Goal: Task Accomplishment & Management: Use online tool/utility

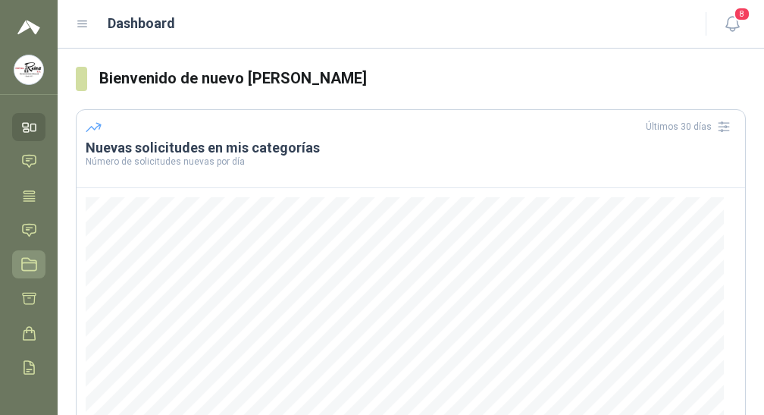
click at [27, 265] on icon at bounding box center [29, 264] width 16 height 16
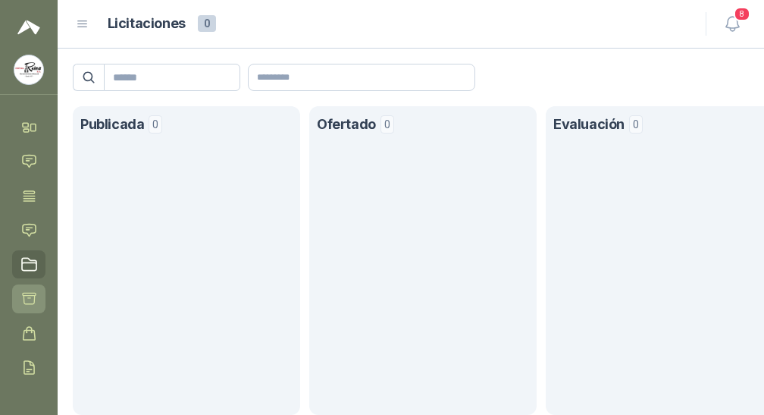
click at [30, 297] on icon at bounding box center [29, 298] width 16 height 16
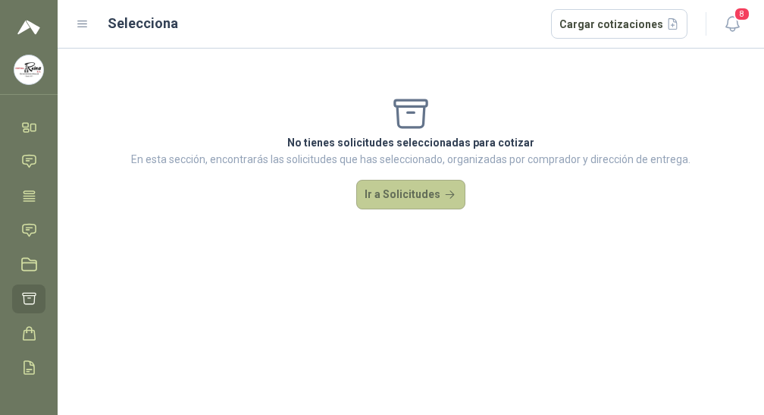
click at [428, 191] on button "Ir a Solicitudes" at bounding box center [410, 195] width 109 height 30
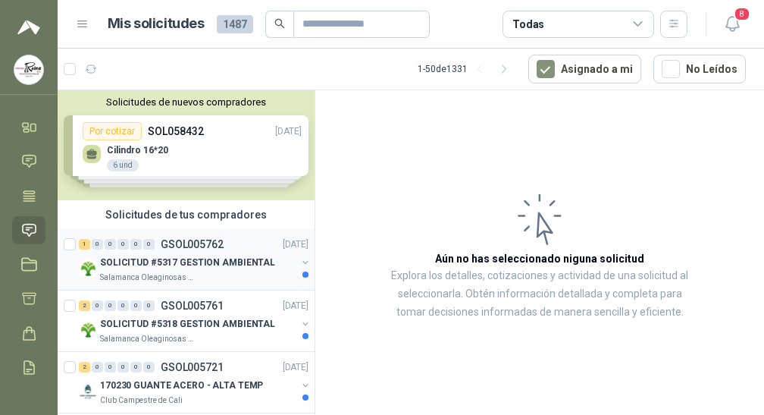
click at [160, 274] on p "Salamanca Oleaginosas SAS" at bounding box center [148, 277] width 96 height 12
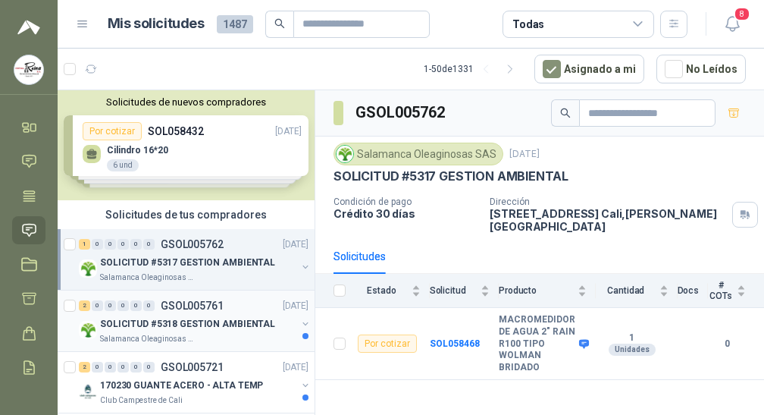
click at [164, 323] on p "SOLICITUD #5318 GESTION AMBIENTAL" at bounding box center [187, 324] width 175 height 14
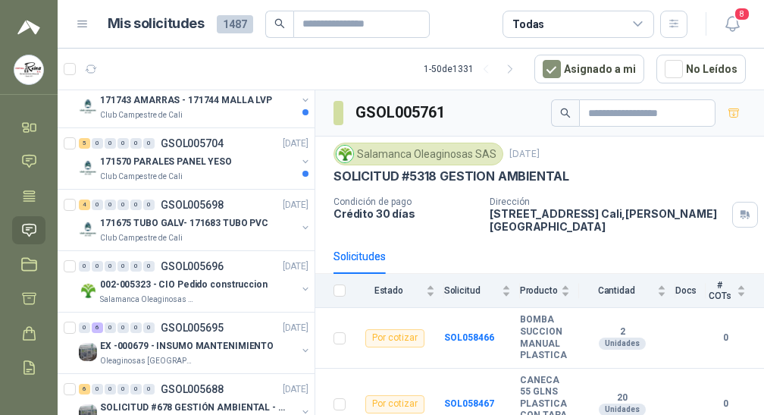
scroll to position [606, 0]
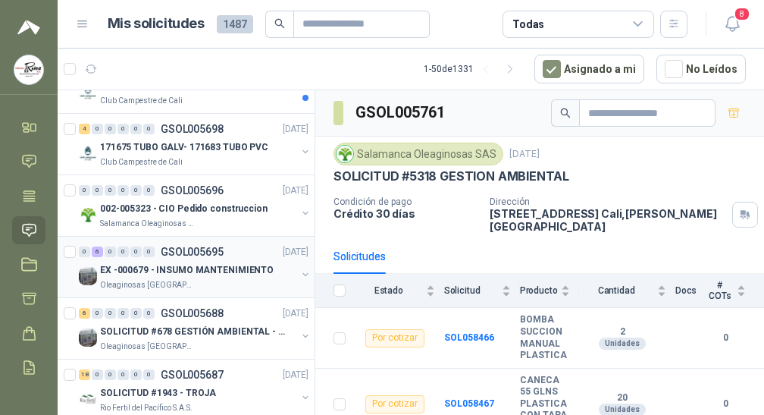
click at [167, 286] on p "Oleaginosas [GEOGRAPHIC_DATA][PERSON_NAME]" at bounding box center [148, 285] width 96 height 12
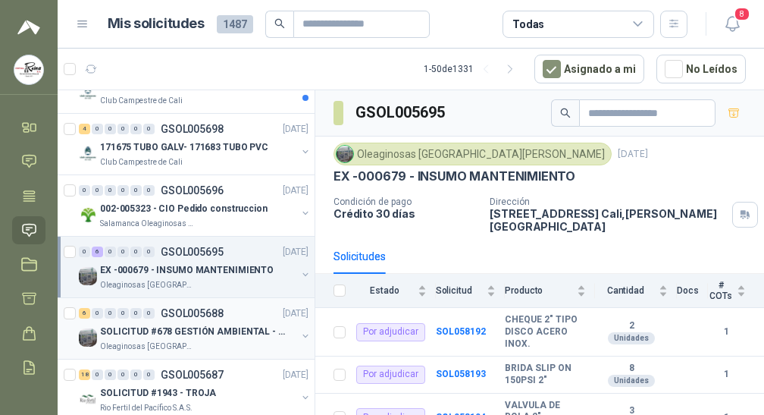
click at [158, 342] on p "Oleaginosas [GEOGRAPHIC_DATA][PERSON_NAME]" at bounding box center [148, 346] width 96 height 12
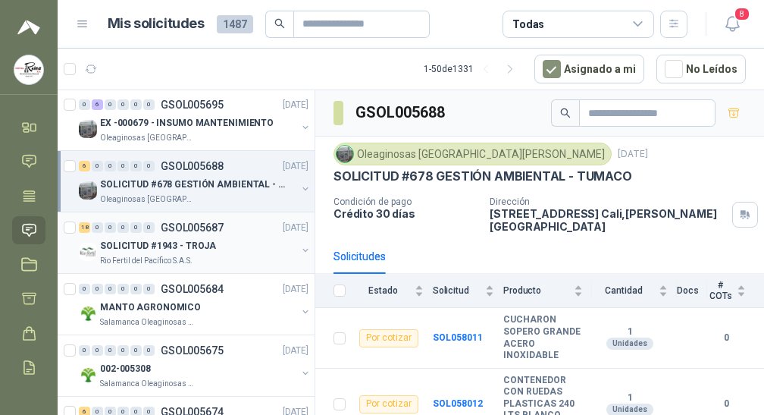
scroll to position [758, 0]
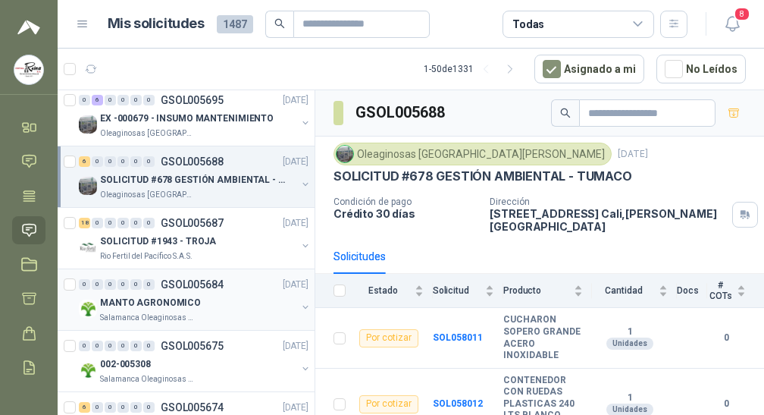
click at [134, 315] on p "Salamanca Oleaginosas SAS" at bounding box center [148, 318] width 96 height 12
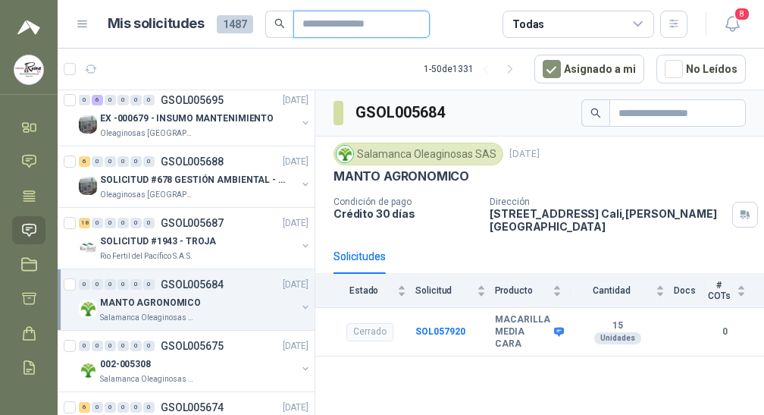
click at [338, 30] on input "text" at bounding box center [355, 24] width 106 height 26
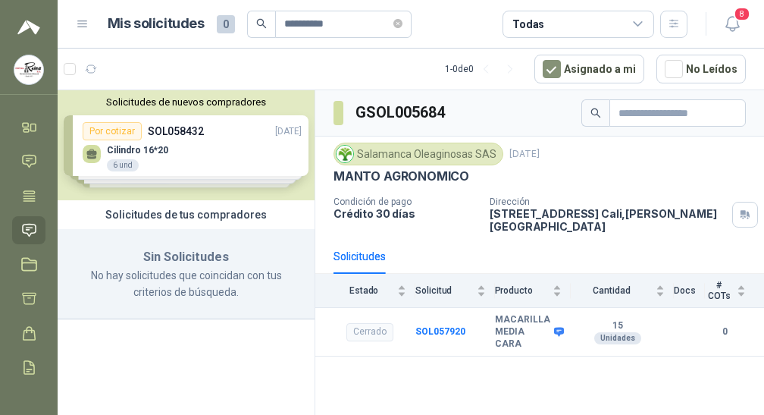
click at [258, 23] on icon "search" at bounding box center [261, 23] width 11 height 11
click at [260, 22] on icon "search" at bounding box center [261, 23] width 11 height 11
click at [638, 25] on icon at bounding box center [638, 24] width 8 height 4
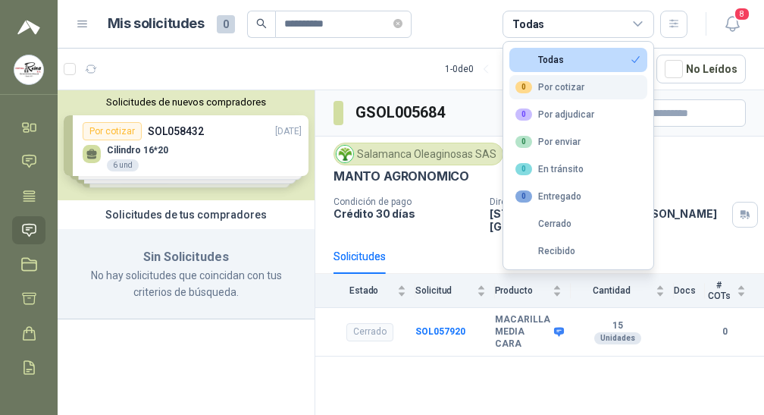
click at [552, 83] on div "0 Por cotizar" at bounding box center [549, 87] width 69 height 12
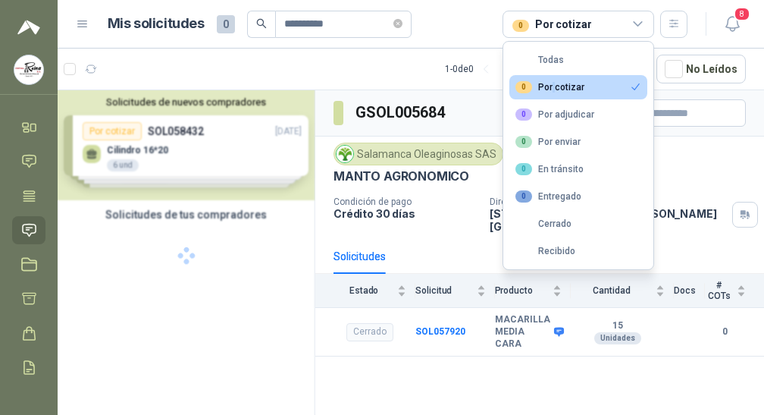
click at [552, 83] on div "0 Por cotizar" at bounding box center [549, 87] width 69 height 12
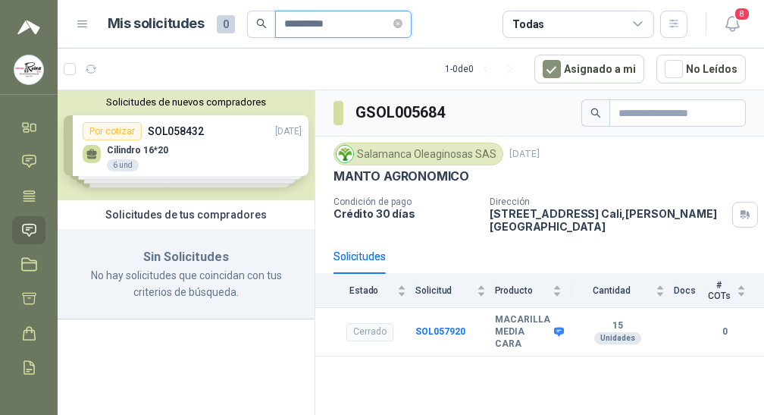
click at [362, 27] on input "**********" at bounding box center [337, 24] width 106 height 26
type input "*"
click at [259, 18] on icon "search" at bounding box center [261, 23] width 11 height 11
click at [221, 20] on span "0" at bounding box center [226, 24] width 18 height 18
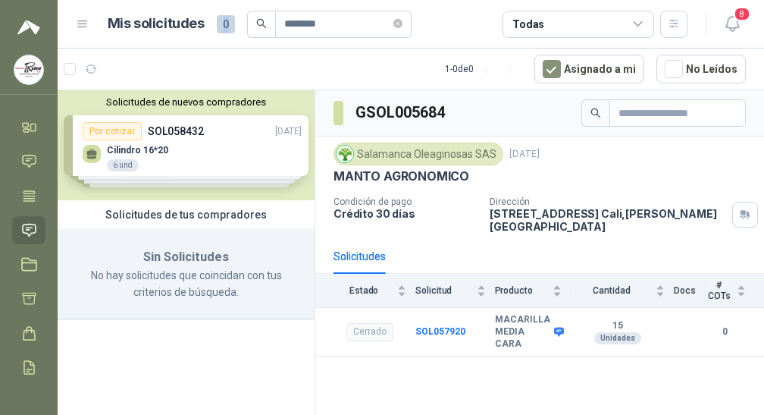
click at [221, 20] on span "0" at bounding box center [226, 24] width 18 height 18
click at [31, 228] on icon at bounding box center [29, 230] width 16 height 16
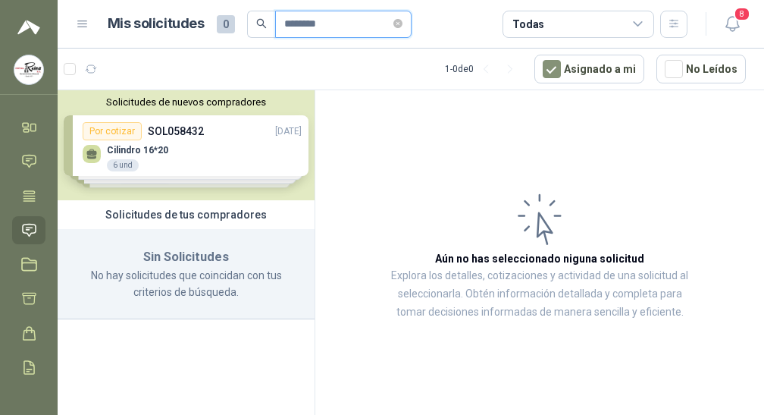
click at [337, 25] on input "********" at bounding box center [337, 24] width 106 height 26
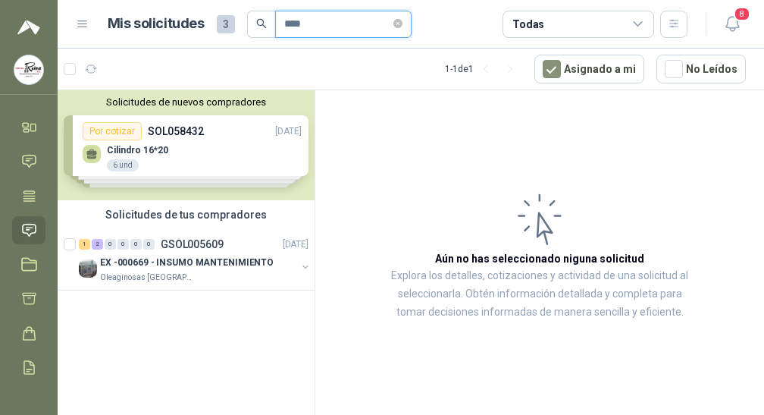
type input "****"
click at [257, 24] on icon "search" at bounding box center [261, 24] width 10 height 10
click at [168, 258] on p "EX -000669 - INSUMO MANTENIMIENTO" at bounding box center [187, 262] width 174 height 14
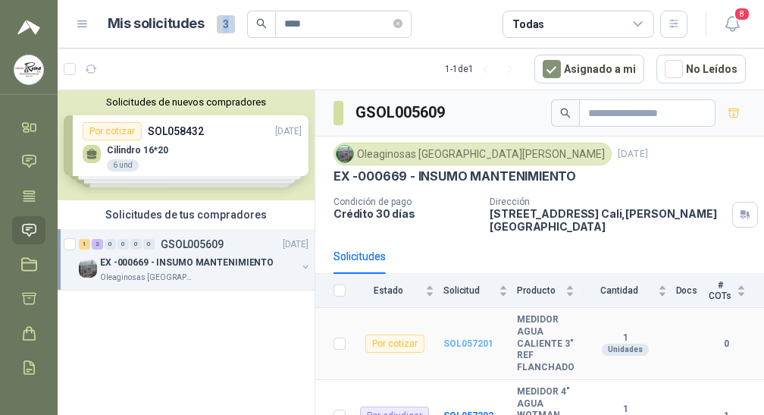
click at [459, 338] on b "SOL057201" at bounding box center [468, 343] width 50 height 11
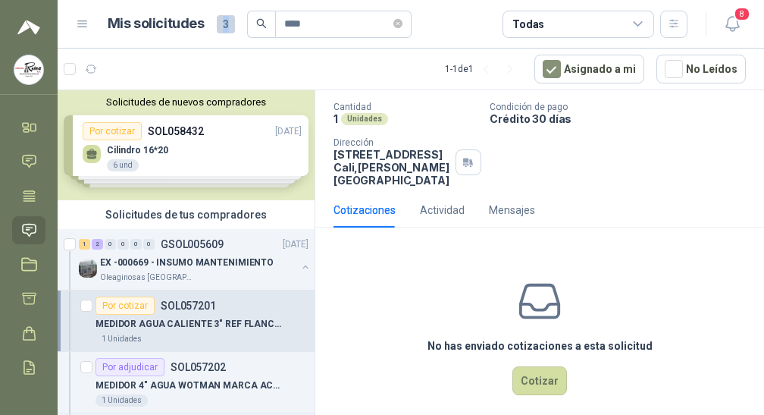
scroll to position [92, 0]
click at [531, 368] on button "Cotizar" at bounding box center [539, 379] width 55 height 29
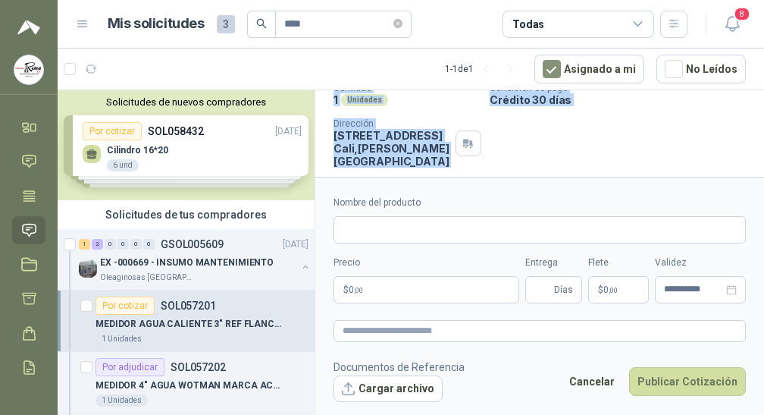
scroll to position [142, 0]
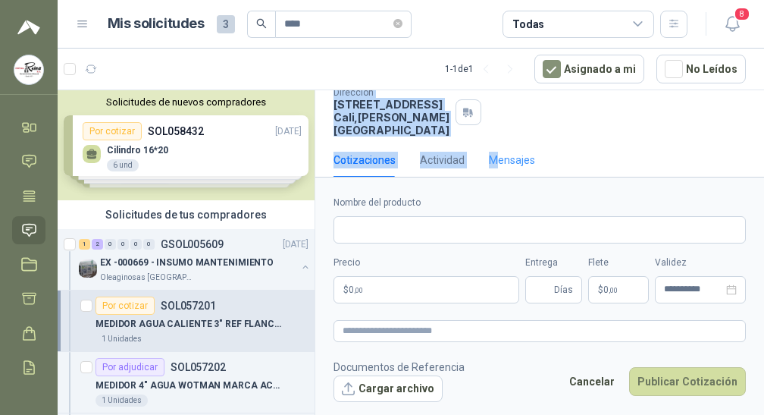
drag, startPoint x: 334, startPoint y: 156, endPoint x: 497, endPoint y: 167, distance: 162.6
click at [497, 167] on div "GSOL005609 / SOL057201 Por cotizar Oleaginosas San [PERSON_NAME] [DATE] MEDIDOR…" at bounding box center [539, 68] width 449 height 241
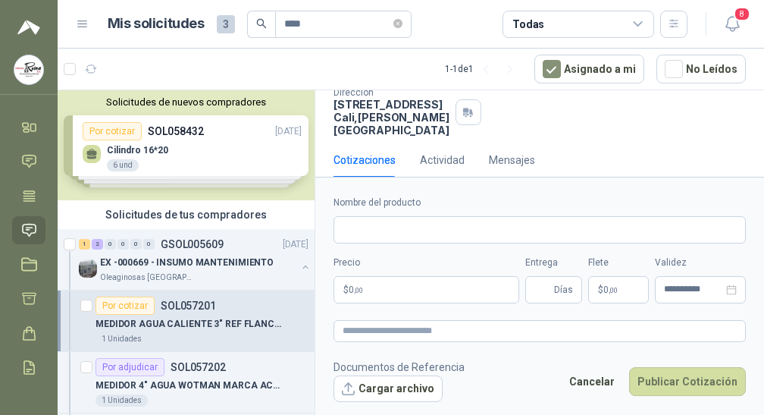
click at [573, 158] on div "Cotizaciones Actividad Mensajes" at bounding box center [540, 160] width 412 height 35
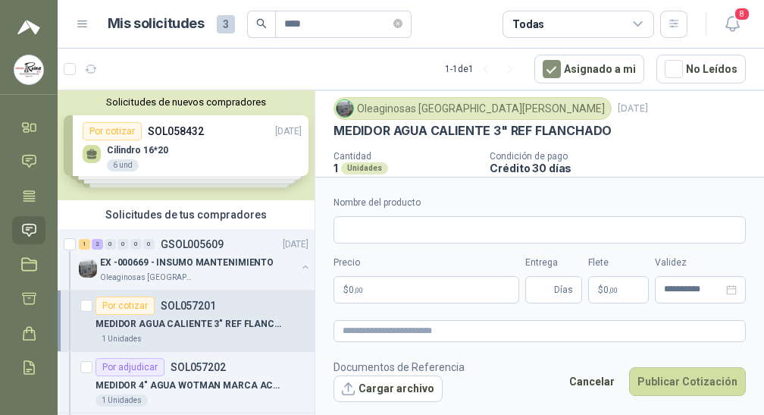
scroll to position [76, 0]
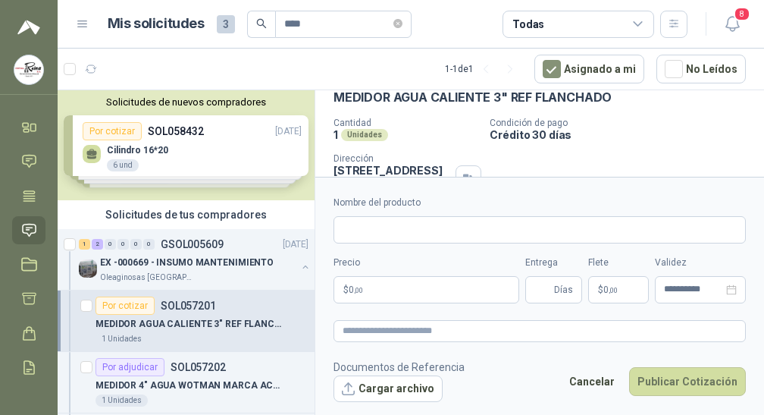
click at [330, 98] on div "Oleaginosas San [PERSON_NAME] [DATE] MEDIDOR AGUA CALIENTE 3" REF FLANCHADO Can…" at bounding box center [539, 133] width 449 height 151
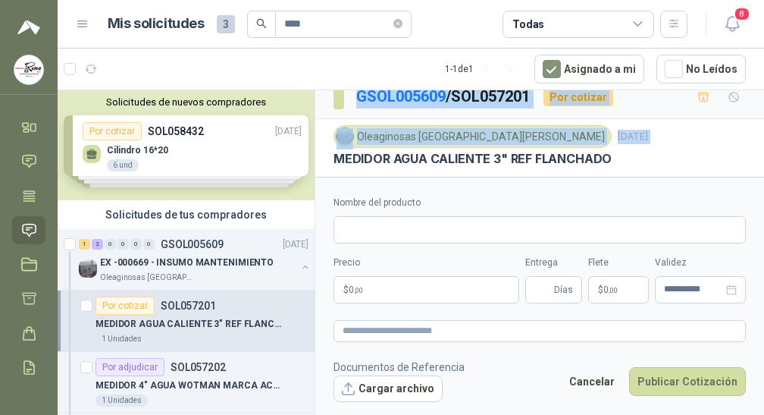
scroll to position [0, 0]
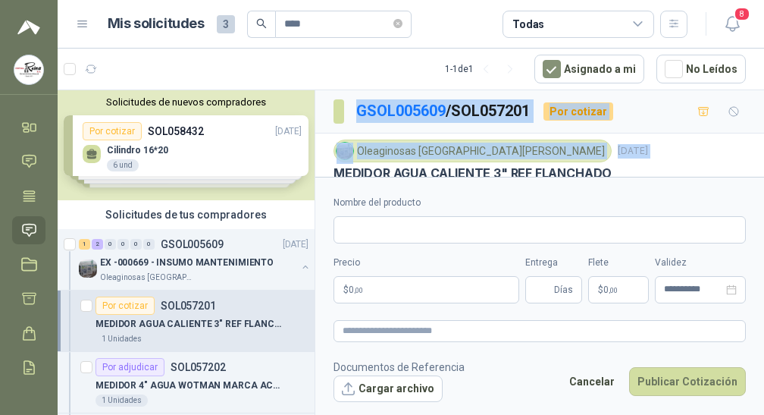
drag, startPoint x: 333, startPoint y: 97, endPoint x: 359, endPoint y: 98, distance: 26.5
click at [359, 98] on div "GSOL005609 / SOL057201 Por cotizar Oleaginosas San [PERSON_NAME] [DATE] MEDIDOR…" at bounding box center [539, 210] width 449 height 241
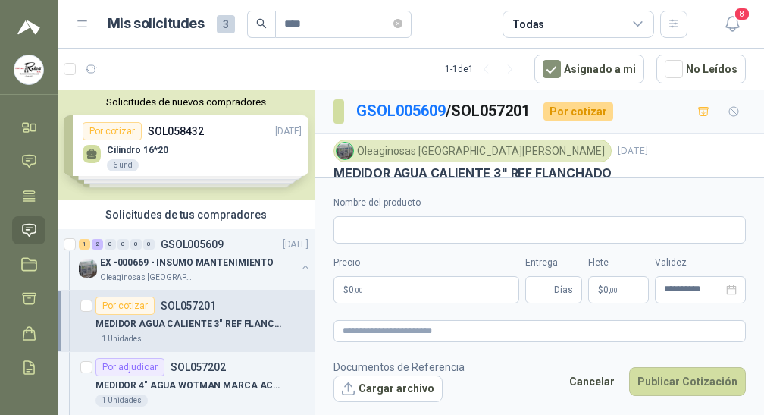
click at [705, 205] on label "Nombre del producto" at bounding box center [540, 203] width 412 height 14
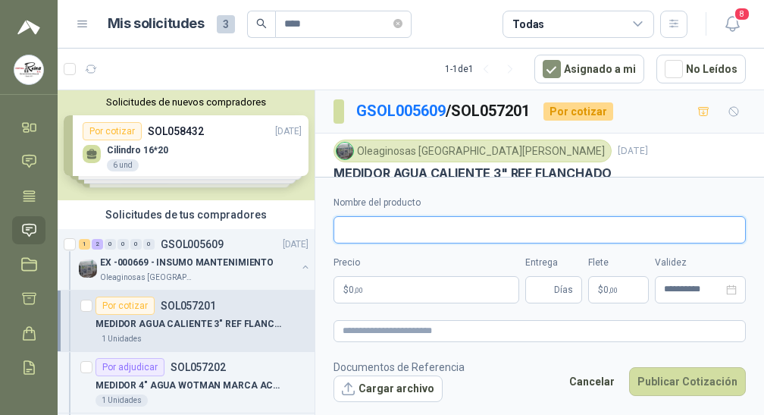
click at [705, 216] on input "Nombre del producto" at bounding box center [540, 229] width 412 height 27
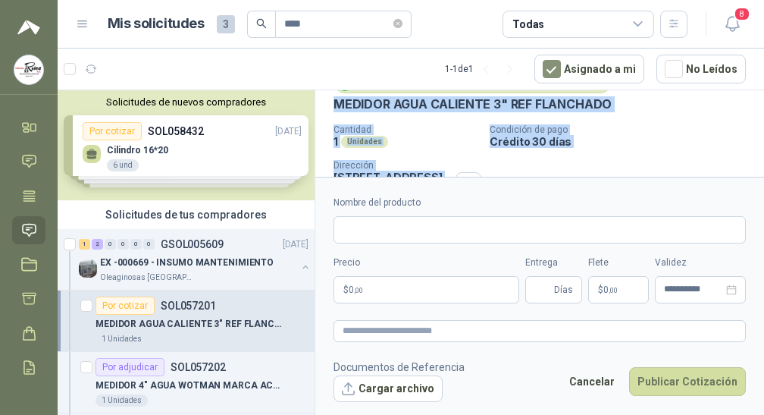
scroll to position [142, 0]
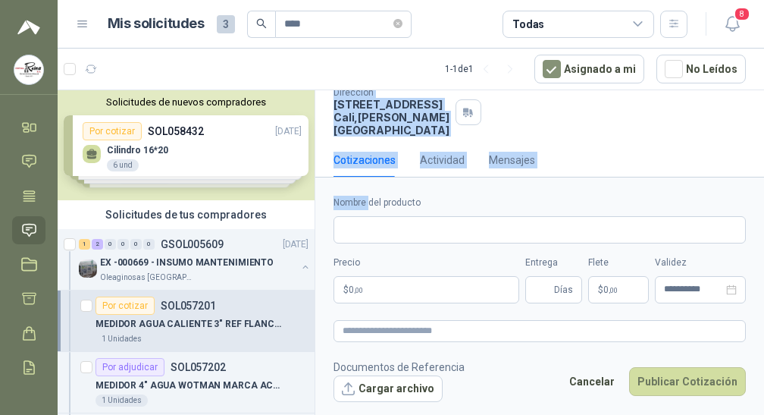
drag, startPoint x: 330, startPoint y: 171, endPoint x: 370, endPoint y: 177, distance: 40.6
click at [370, 177] on div "**********" at bounding box center [539, 255] width 449 height 330
click at [655, 164] on div "Cotizaciones Actividad Mensajes" at bounding box center [540, 160] width 412 height 35
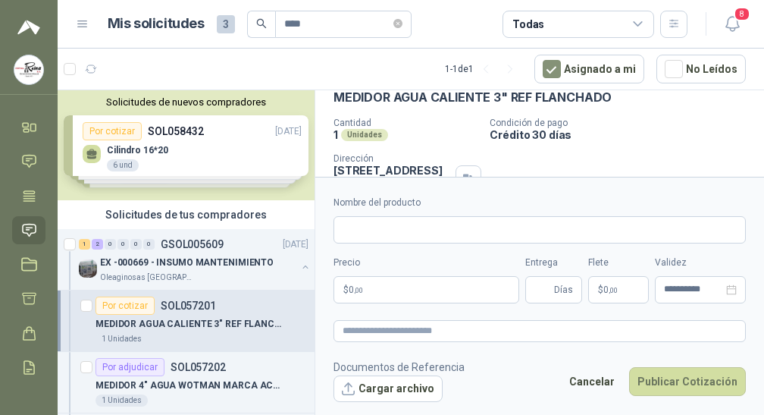
scroll to position [0, 0]
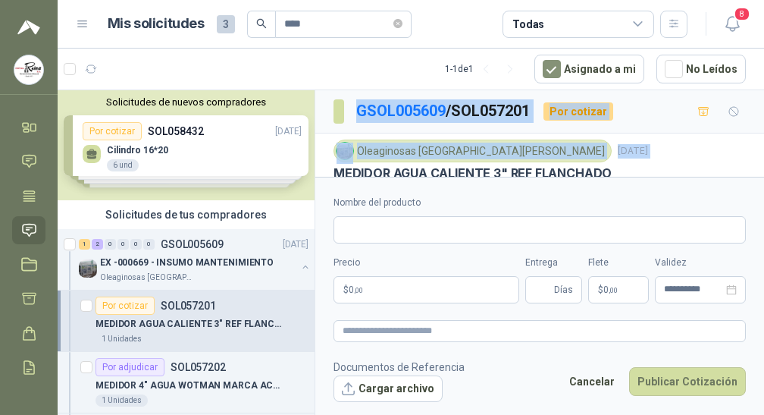
drag, startPoint x: 332, startPoint y: 98, endPoint x: 357, endPoint y: 99, distance: 25.0
click at [357, 99] on div "GSOL005609 / SOL057201 Por cotizar Oleaginosas San [PERSON_NAME] [DATE] MEDIDOR…" at bounding box center [539, 210] width 449 height 241
click at [329, 161] on div "Oleaginosas San [PERSON_NAME] [DATE] MEDIDOR AGUA CALIENTE 3" REF FLANCHADO Can…" at bounding box center [539, 208] width 449 height 151
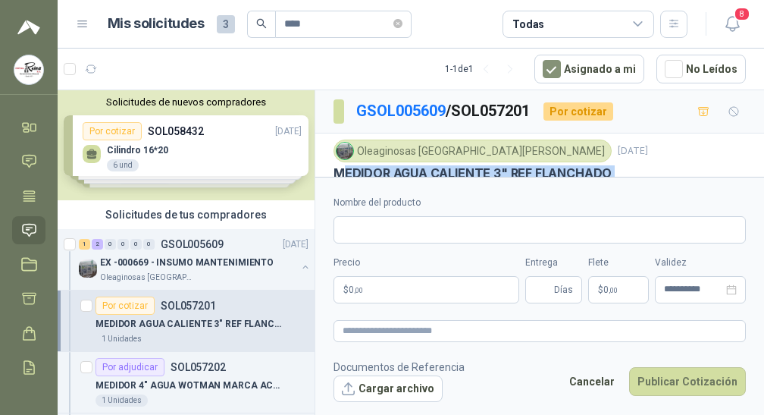
scroll to position [142, 0]
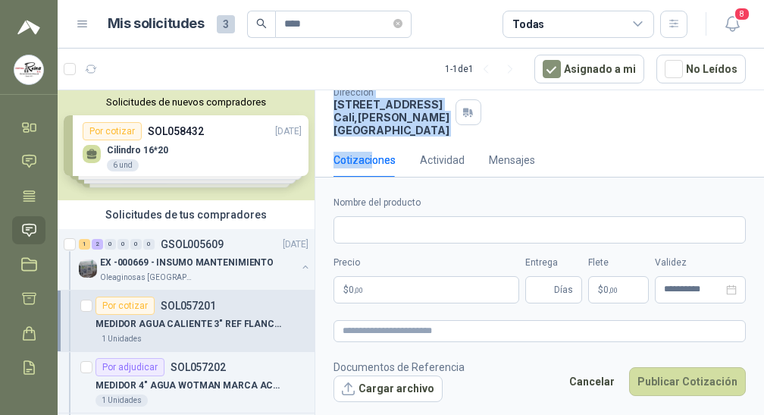
drag, startPoint x: 340, startPoint y: 173, endPoint x: 374, endPoint y: 174, distance: 34.1
click at [374, 174] on div "GSOL005609 / SOL057201 Por cotizar Oleaginosas San [PERSON_NAME] [DATE] MEDIDOR…" at bounding box center [539, 68] width 449 height 241
click at [374, 174] on div "Cotizaciones Actividad Mensajes" at bounding box center [539, 166] width 449 height 47
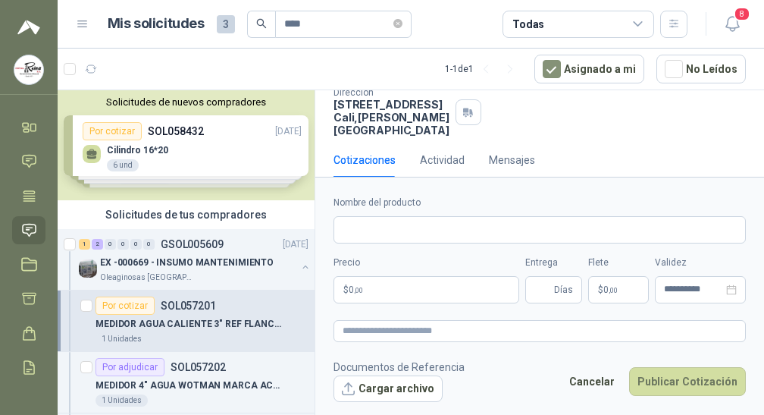
click at [614, 147] on div "Cotizaciones Actividad Mensajes" at bounding box center [540, 160] width 412 height 35
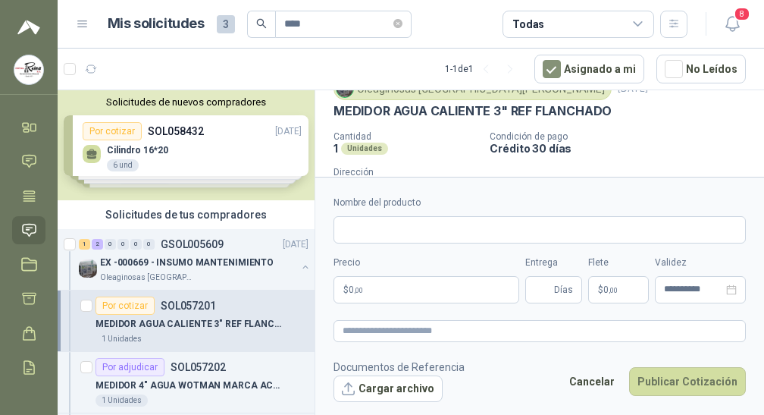
scroll to position [55, 0]
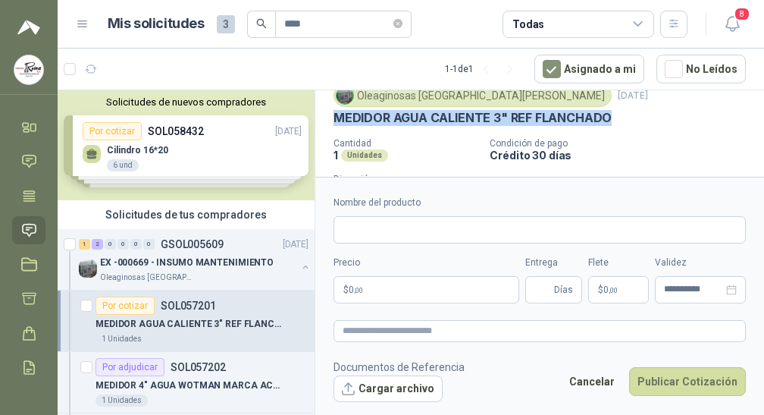
drag, startPoint x: 337, startPoint y: 118, endPoint x: 629, endPoint y: 120, distance: 292.6
click at [629, 120] on div "MEDIDOR AGUA CALIENTE 3" REF FLANCHADO" at bounding box center [540, 118] width 412 height 16
copy p "MEDIDOR AGUA CALIENTE 3" REF FLANCHADO"
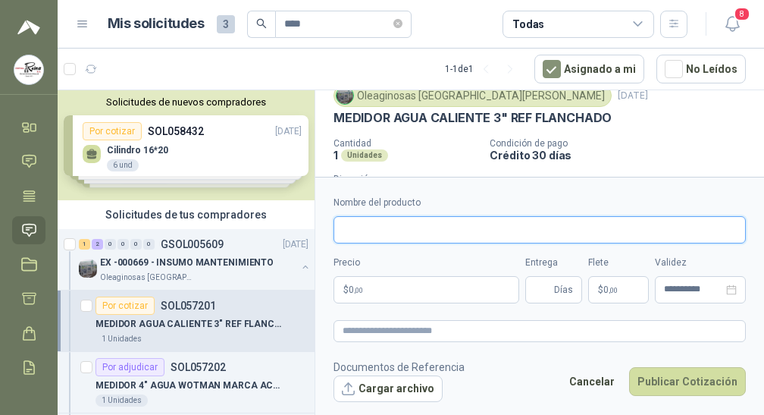
click at [386, 224] on input "Nombre del producto" at bounding box center [540, 229] width 412 height 27
paste input "**********"
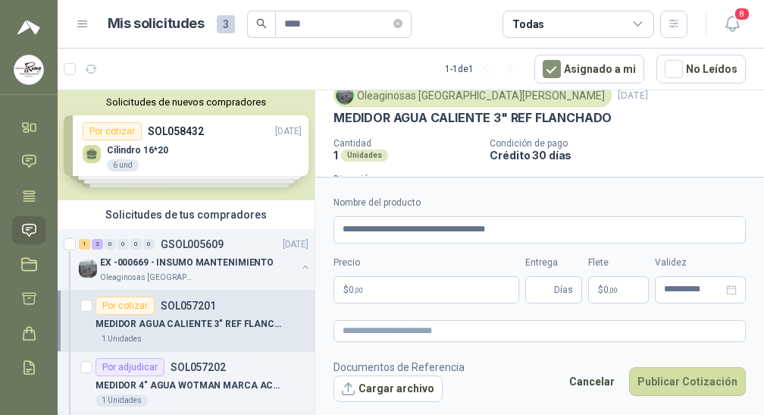
click at [423, 248] on div "**********" at bounding box center [540, 250] width 412 height 108
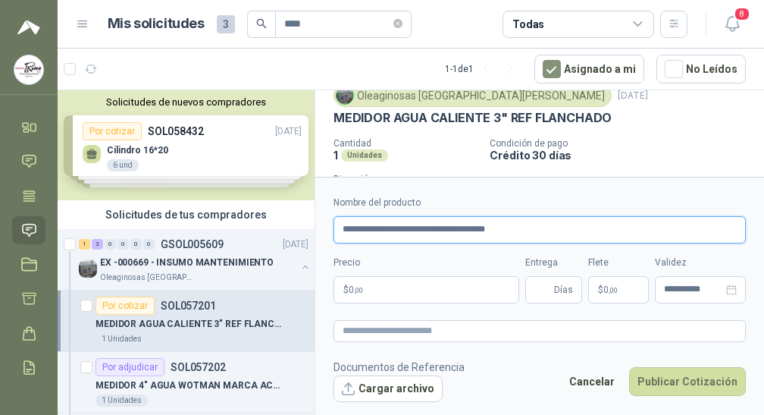
click at [562, 230] on input "**********" at bounding box center [540, 229] width 412 height 27
type input "**********"
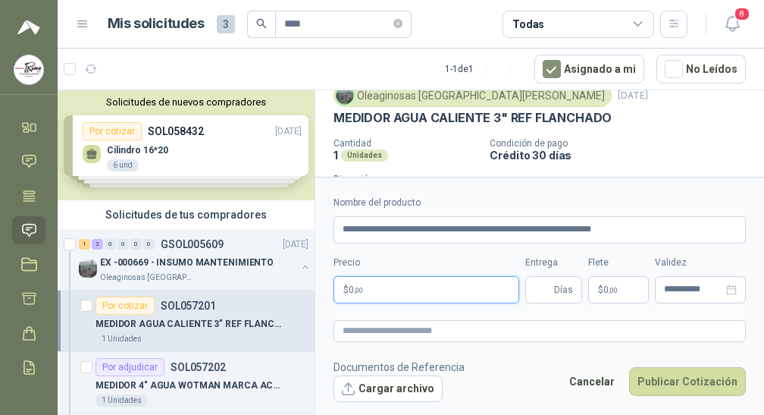
click at [410, 290] on p "$ 0 ,00" at bounding box center [427, 289] width 186 height 27
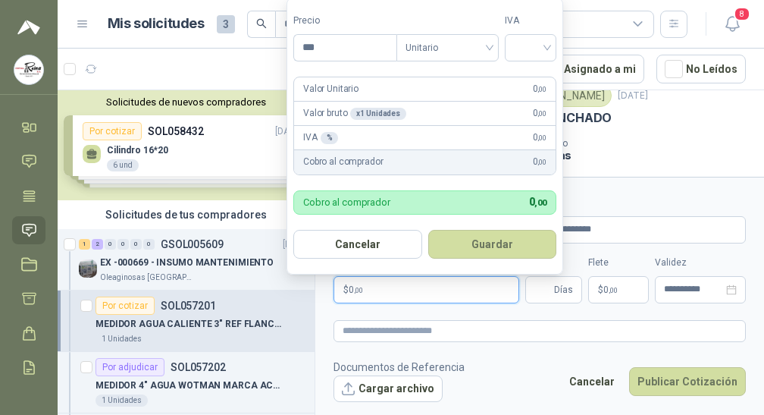
click at [410, 290] on p "$ 0 ,00" at bounding box center [427, 289] width 186 height 27
click at [324, 48] on input "***" at bounding box center [345, 48] width 102 height 26
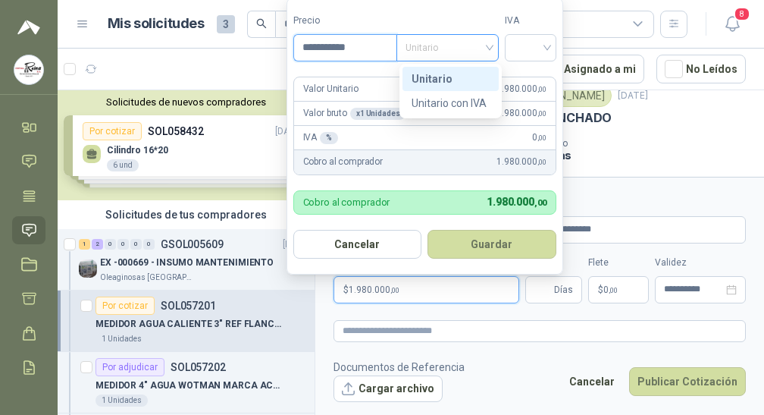
click at [490, 47] on span "Unitario" at bounding box center [448, 47] width 84 height 23
type input "**********"
click at [490, 47] on span "Unitario" at bounding box center [448, 47] width 84 height 23
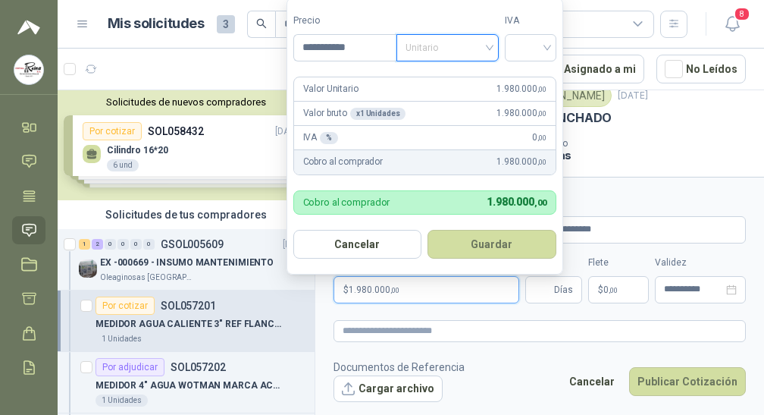
click at [490, 47] on span "Unitario" at bounding box center [448, 47] width 84 height 23
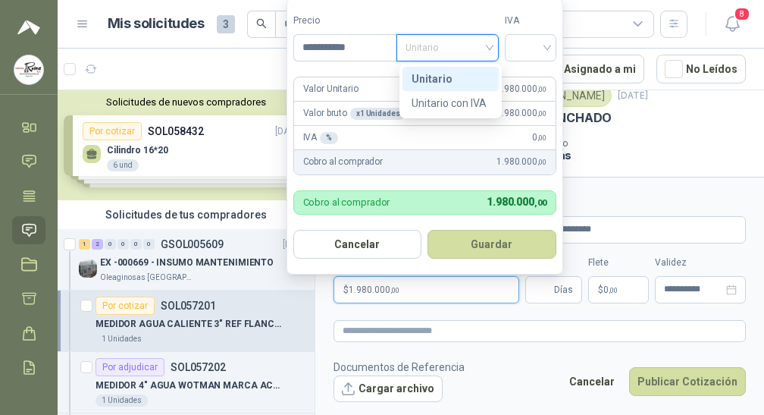
click at [451, 78] on div "Unitario" at bounding box center [451, 78] width 78 height 17
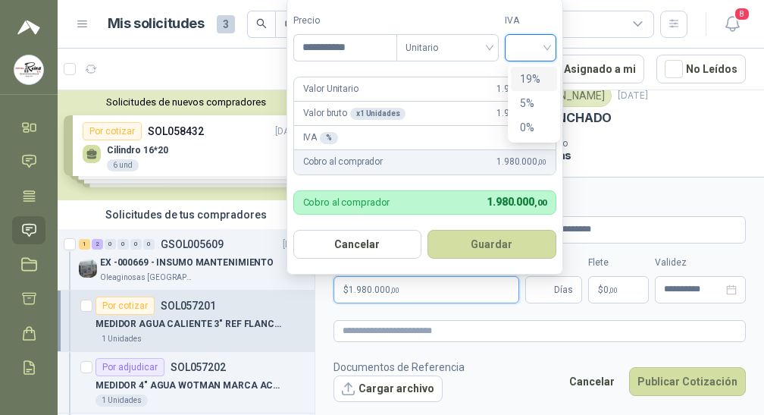
click at [547, 46] on input "search" at bounding box center [530, 46] width 33 height 23
click at [526, 75] on div "19%" at bounding box center [534, 78] width 28 height 17
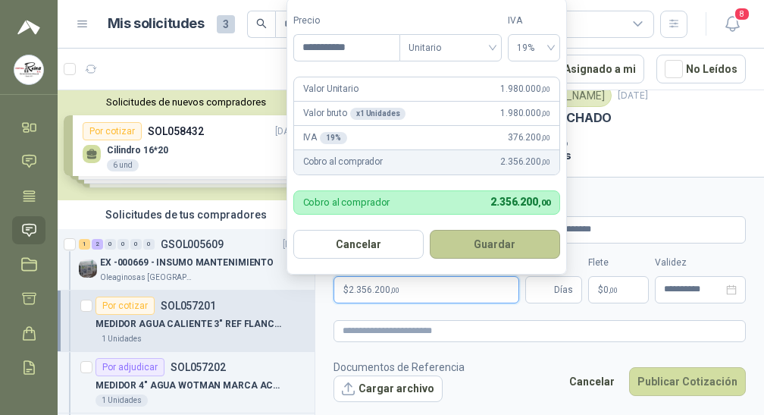
click at [487, 240] on button "Guardar" at bounding box center [495, 244] width 130 height 29
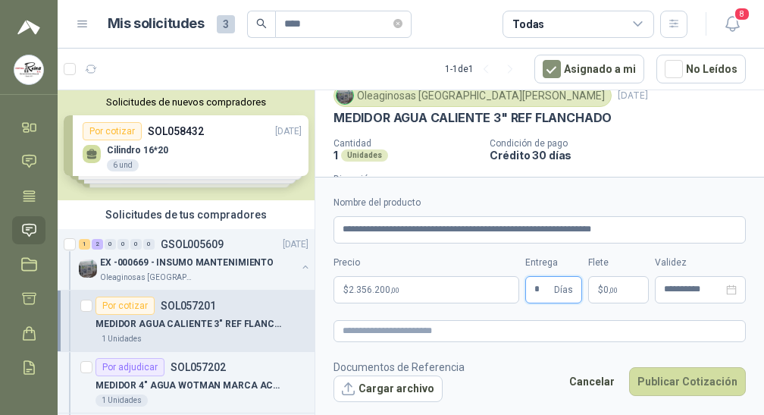
type input "*"
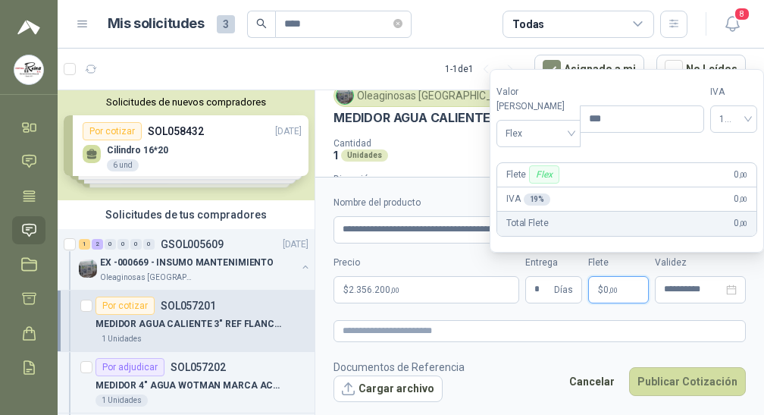
click at [616, 292] on span ",00" at bounding box center [613, 290] width 9 height 8
click at [559, 135] on span "Flex" at bounding box center [539, 133] width 66 height 23
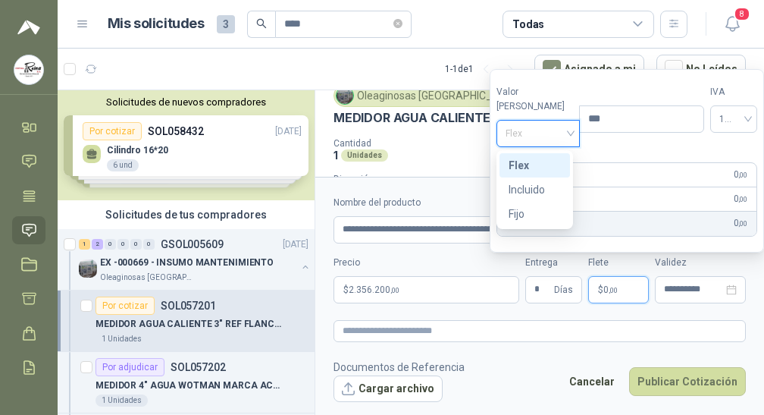
click at [564, 136] on div "Flex" at bounding box center [539, 133] width 84 height 27
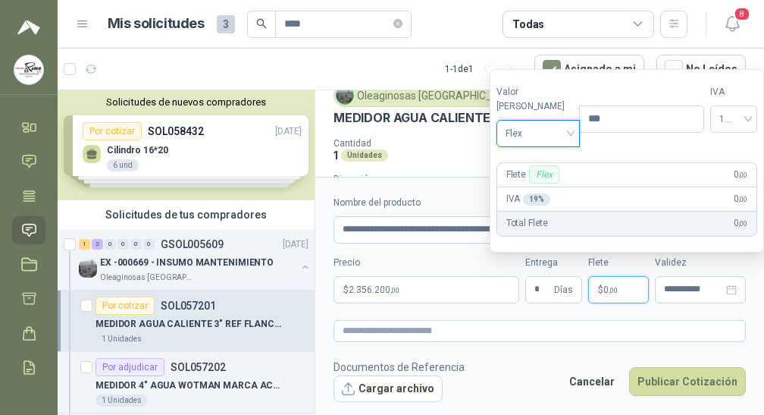
click at [564, 136] on div "Flex" at bounding box center [539, 133] width 84 height 27
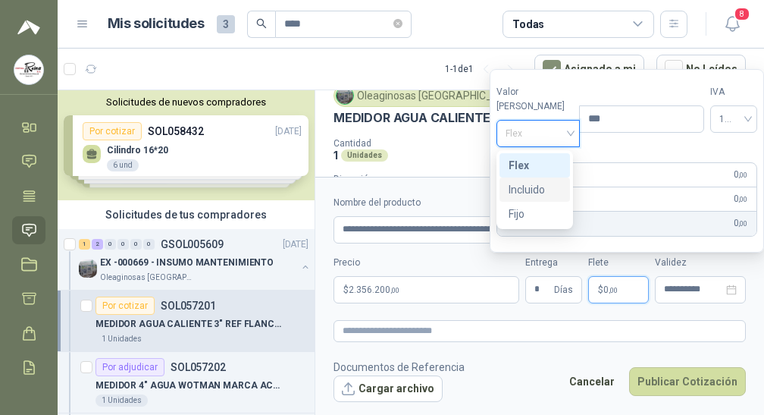
click at [549, 185] on div "Incluido" at bounding box center [535, 189] width 52 height 17
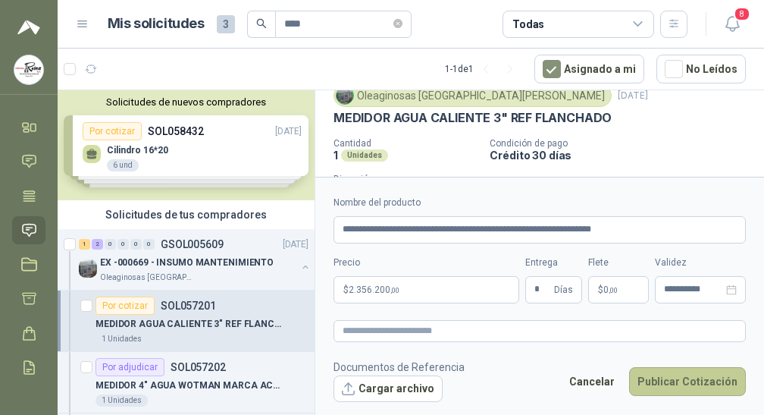
click at [681, 380] on button "Publicar Cotización" at bounding box center [687, 381] width 117 height 29
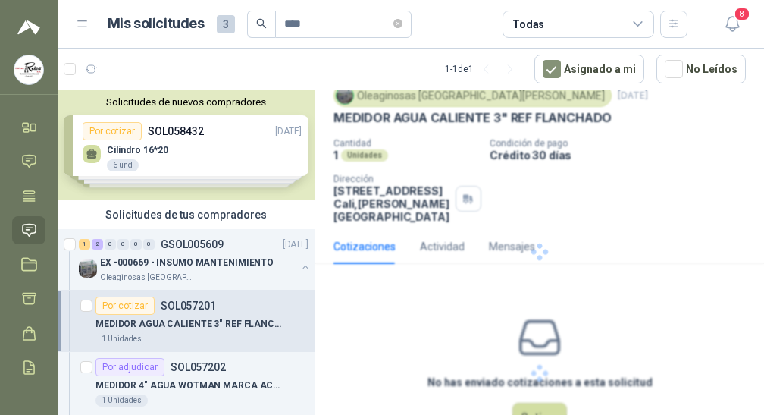
scroll to position [12, 0]
